Goal: Transaction & Acquisition: Purchase product/service

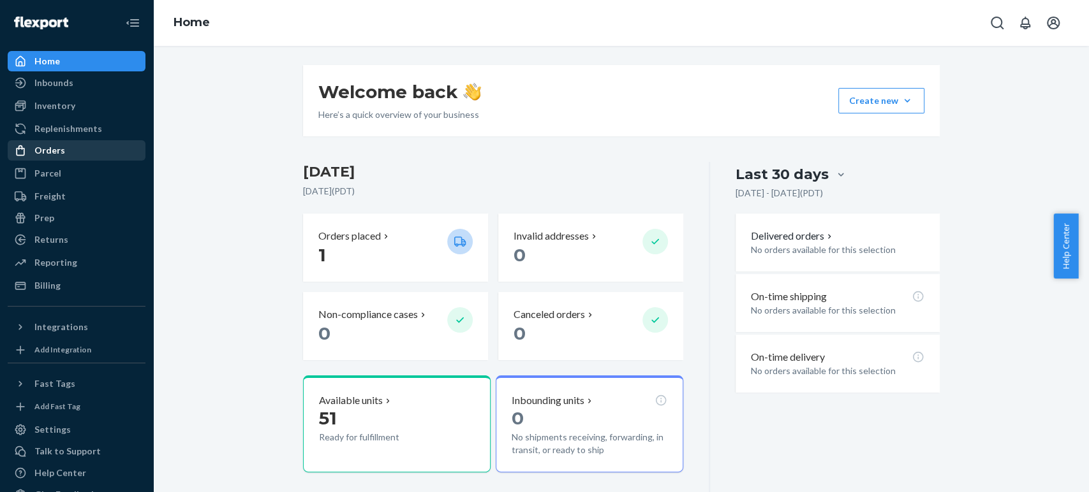
click at [43, 144] on div "Orders" at bounding box center [49, 150] width 31 height 13
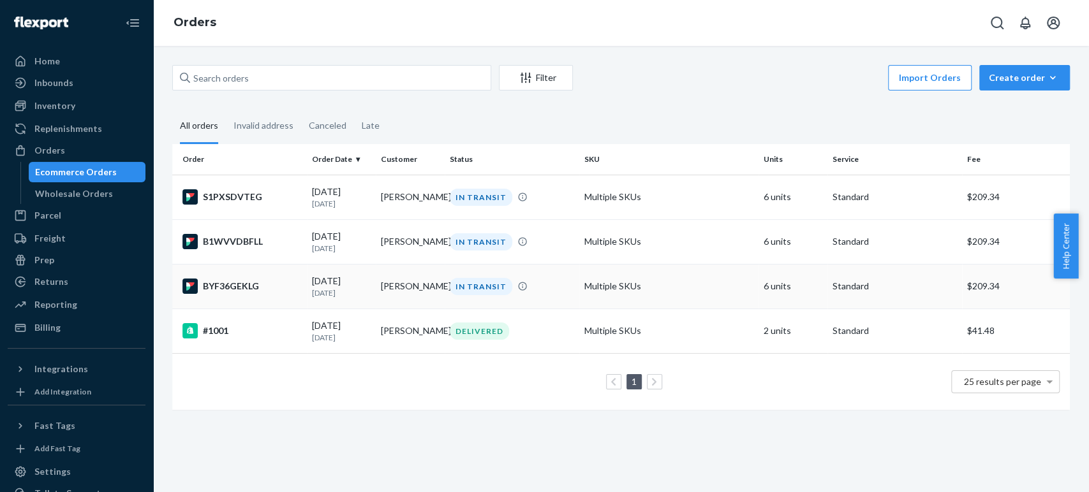
click at [224, 294] on div "BYF36GEKLG" at bounding box center [241, 286] width 119 height 15
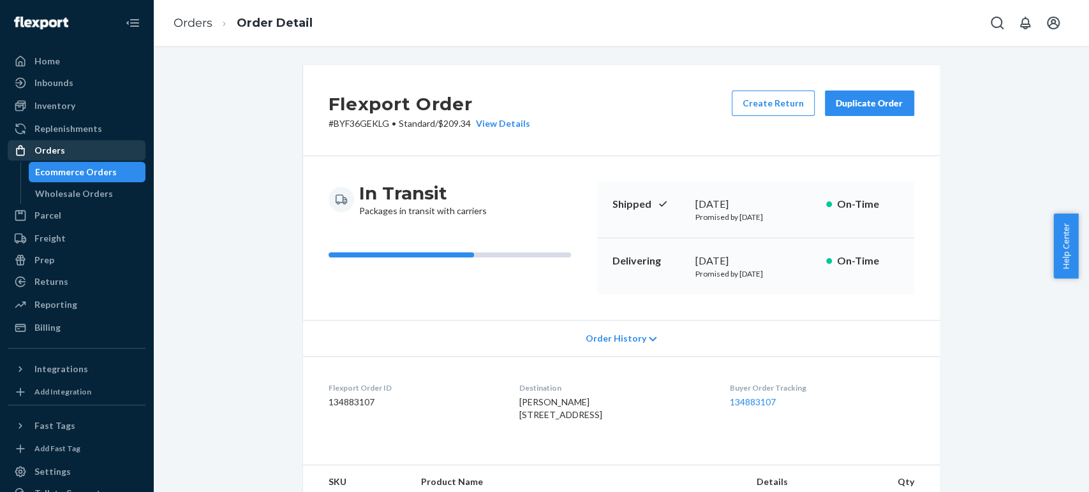
click at [48, 145] on div "Orders" at bounding box center [49, 150] width 31 height 13
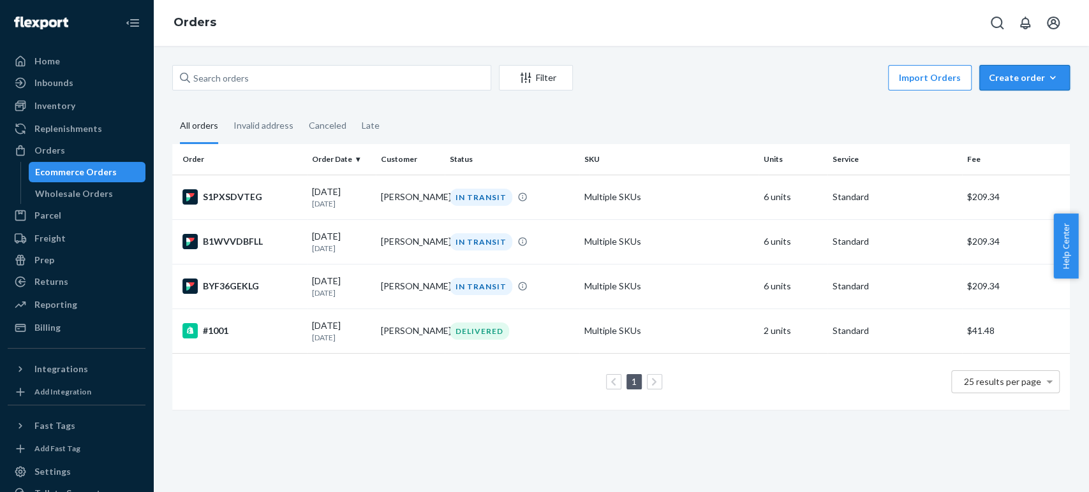
click at [1030, 80] on div "Create order" at bounding box center [1023, 77] width 71 height 13
click at [1018, 107] on span "Ecommerce order" at bounding box center [1031, 108] width 79 height 9
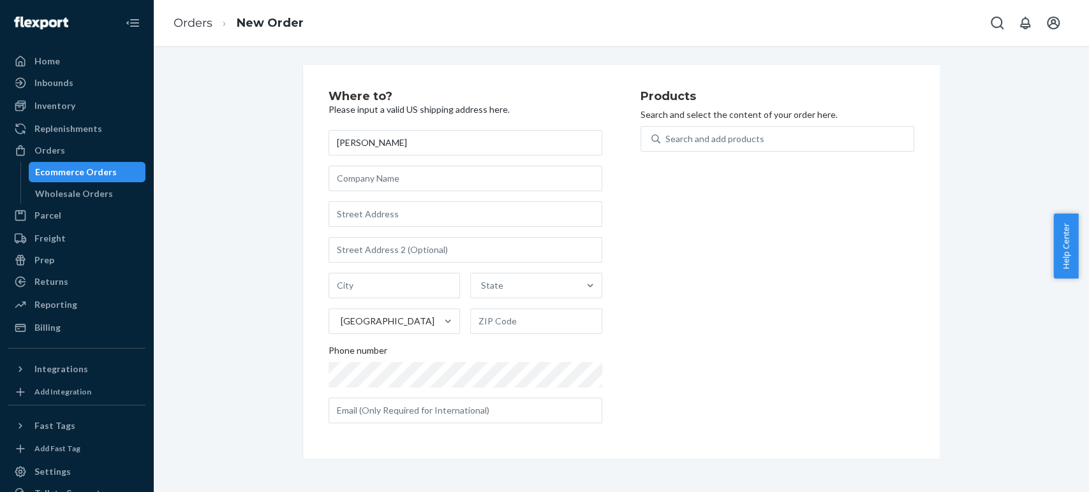
type input "[PERSON_NAME]"
click at [358, 214] on input "text" at bounding box center [465, 215] width 274 height 26
type input "[STREET_ADDRESS]"
type input "[GEOGRAPHIC_DATA][PERSON_NAME]"
type input "95134"
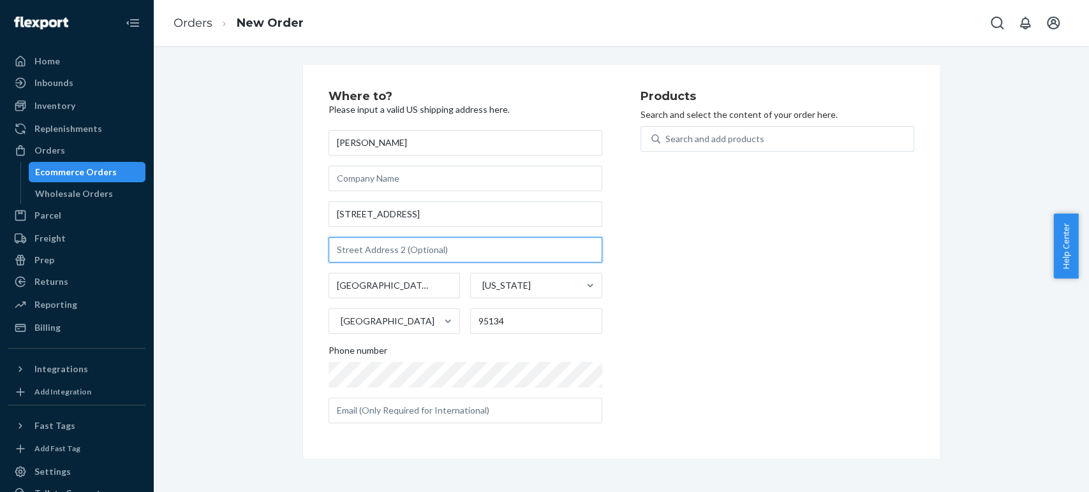
click at [360, 256] on input "text" at bounding box center [465, 250] width 274 height 26
type input "$"
type input "#4163"
click at [238, 310] on div "Where to? Please input a valid US shipping address here. [PERSON_NAME] [STREET_…" at bounding box center [621, 262] width 916 height 394
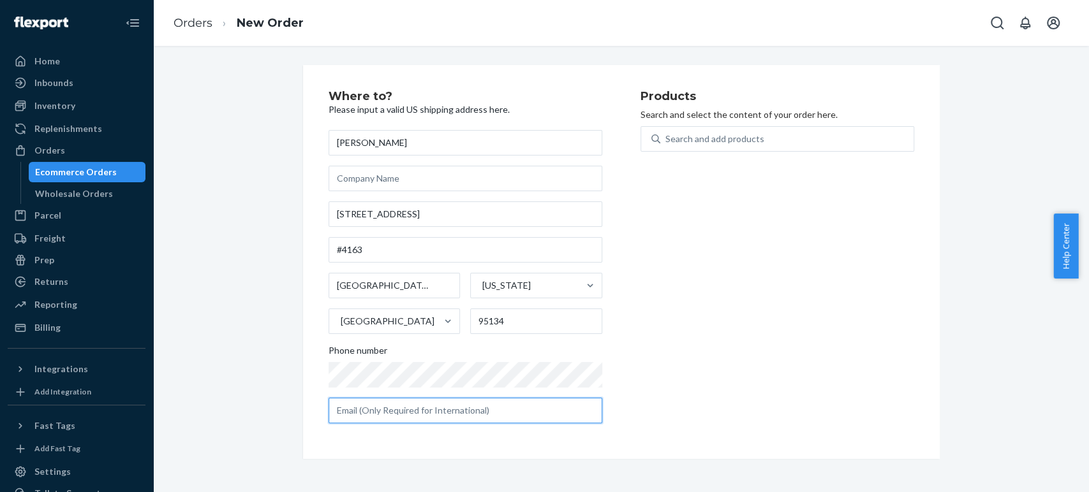
click at [383, 421] on input "text" at bounding box center [465, 411] width 274 height 26
type input "[EMAIL_ADDRESS][DOMAIN_NAME]"
click at [231, 285] on div "Where to? Please input a valid US shipping address here. [PERSON_NAME] [STREET_…" at bounding box center [621, 262] width 916 height 394
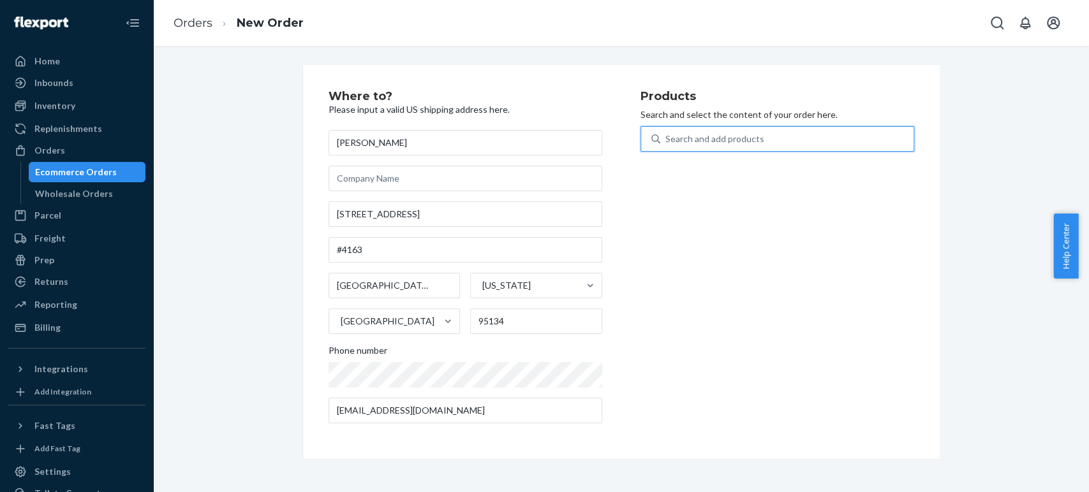
click at [787, 144] on div "Search and add products" at bounding box center [786, 139] width 253 height 23
click at [666, 144] on input "0 results available. Use Up and Down to choose options, press Enter to select t…" at bounding box center [665, 139] width 1 height 13
type input "toy"
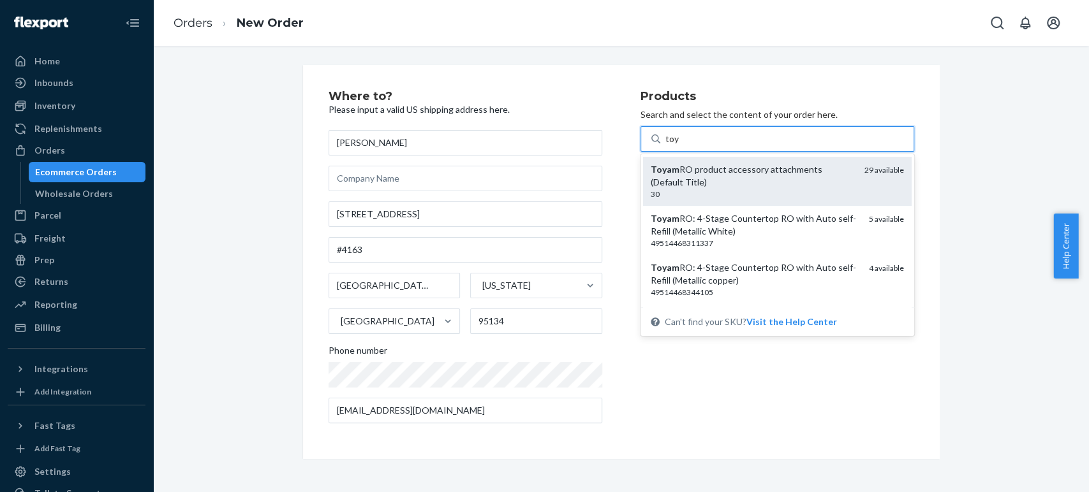
click at [727, 186] on div "Toyam RO product accessory attachments (Default Title)" at bounding box center [751, 176] width 203 height 26
click at [679, 145] on input "toy" at bounding box center [672, 139] width 14 height 13
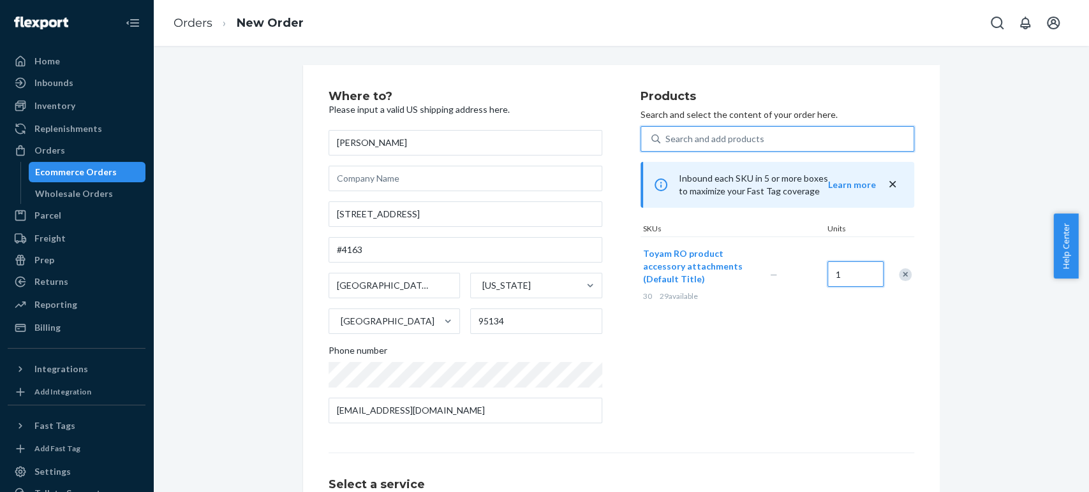
click at [854, 282] on input "1" at bounding box center [855, 274] width 56 height 26
type input "29"
click at [944, 239] on div "Where to? Please input a valid US shipping address here. [PERSON_NAME] [STREET_…" at bounding box center [621, 355] width 916 height 580
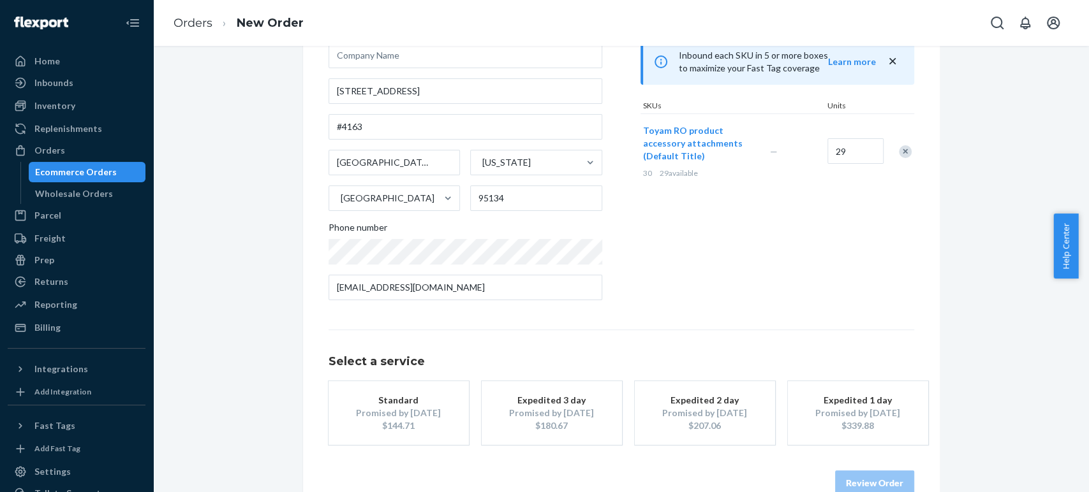
scroll to position [152, 0]
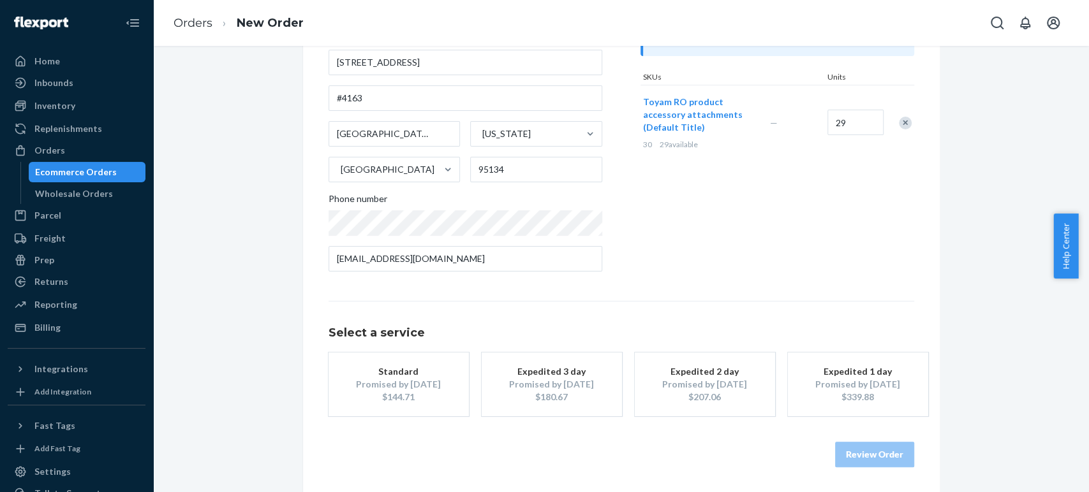
click at [394, 382] on div "Promised by [DATE]" at bounding box center [399, 384] width 102 height 13
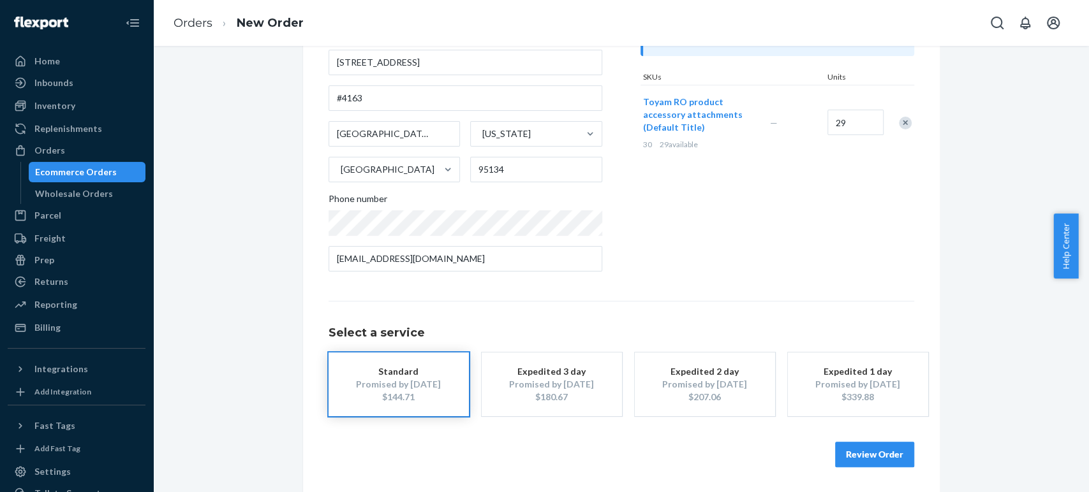
click at [888, 448] on button "Review Order" at bounding box center [874, 455] width 79 height 26
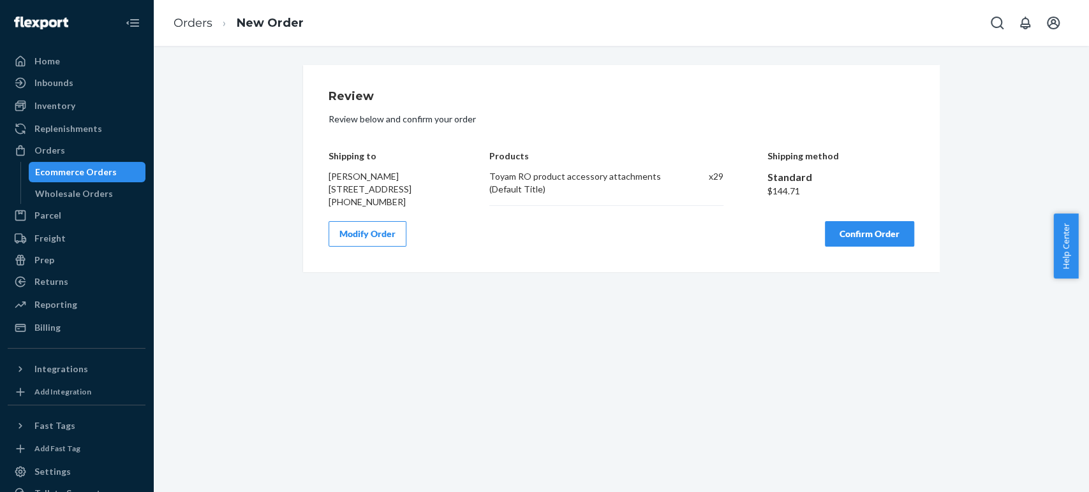
scroll to position [0, 0]
click at [866, 247] on button "Confirm Order" at bounding box center [869, 234] width 89 height 26
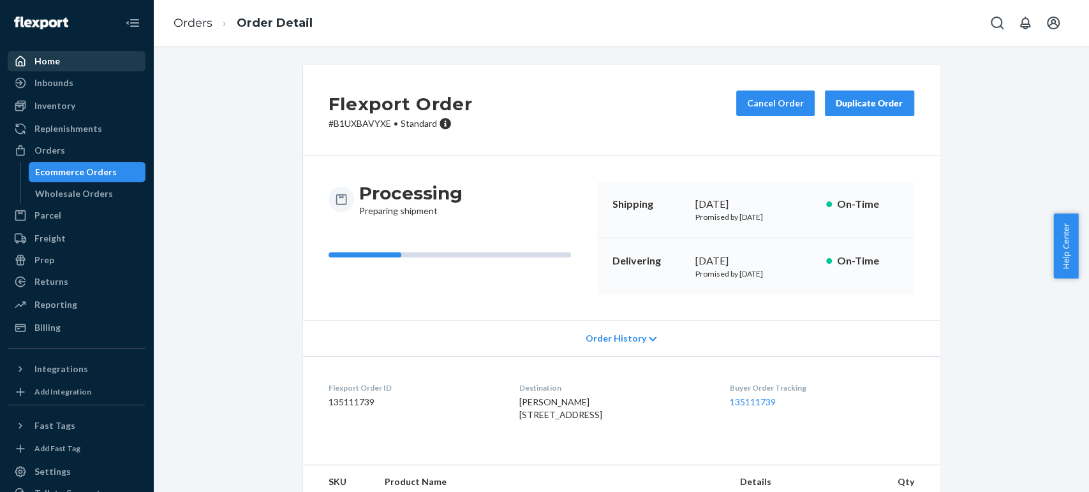
click at [47, 58] on div "Home" at bounding box center [47, 61] width 26 height 13
